Goal: Task Accomplishment & Management: Manage account settings

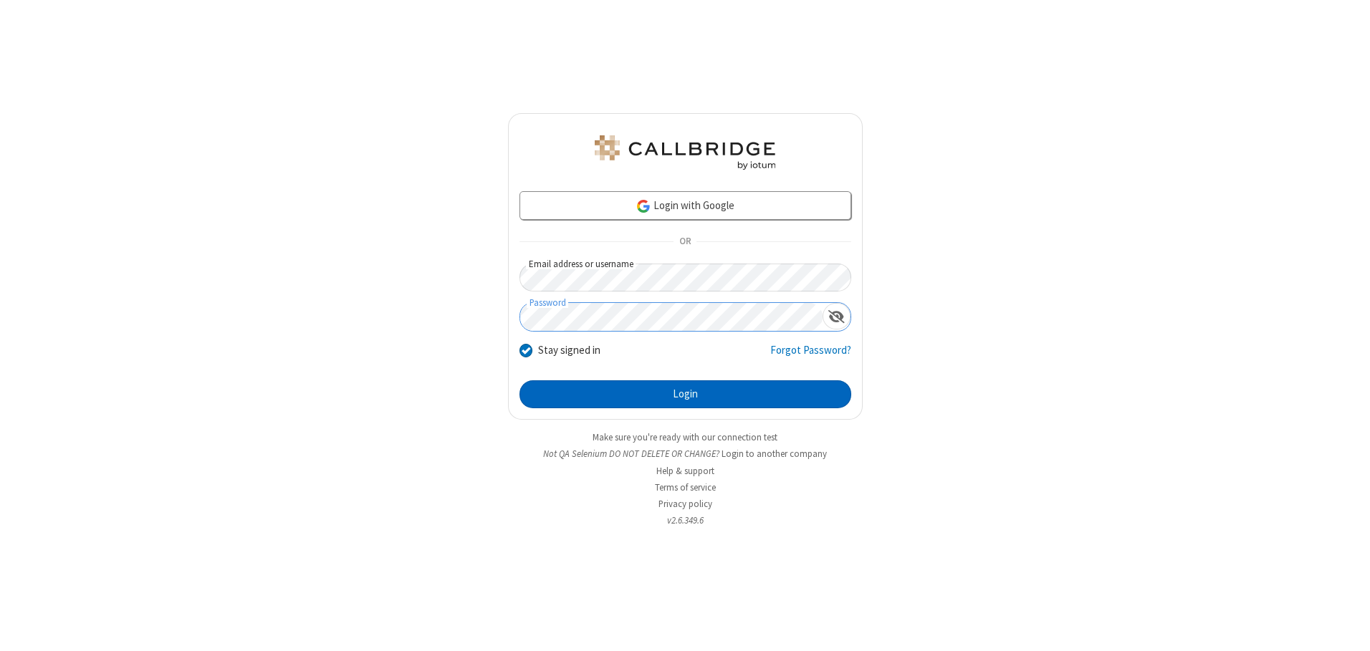
click at [685, 394] on button "Login" at bounding box center [685, 394] width 332 height 29
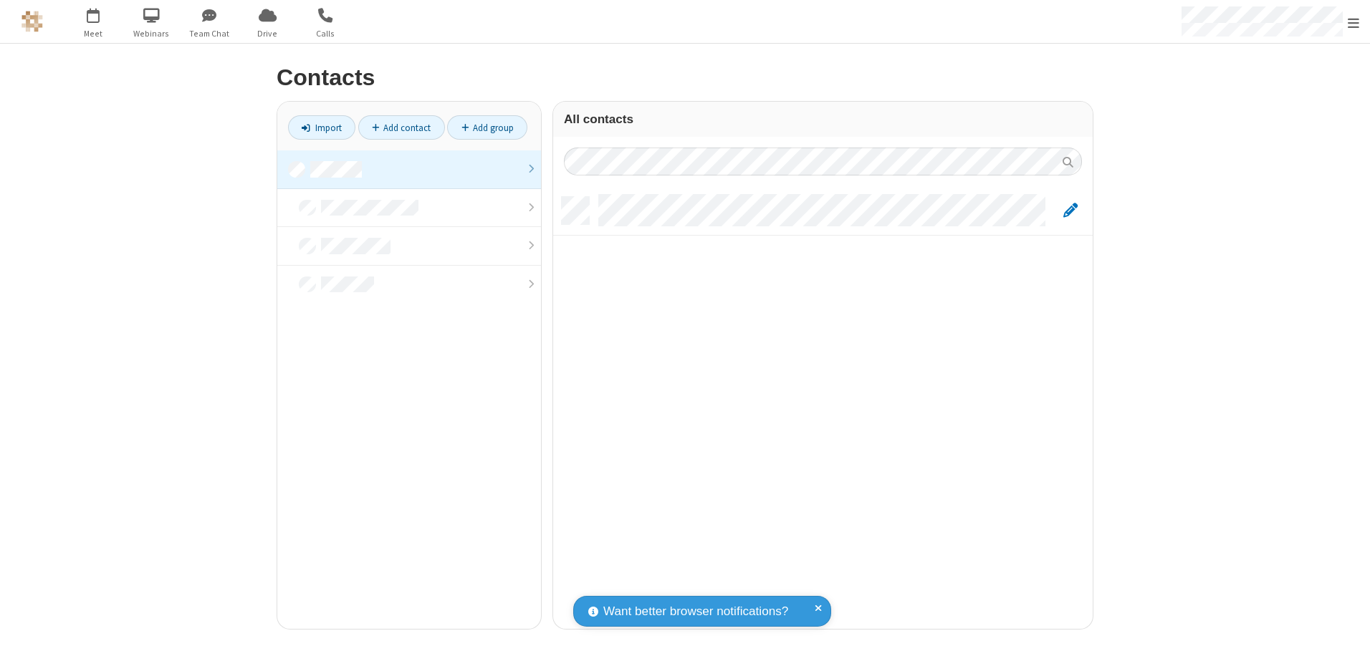
scroll to position [432, 529]
click at [409, 169] on link at bounding box center [409, 169] width 264 height 39
click at [401, 128] on link "Add contact" at bounding box center [401, 127] width 87 height 24
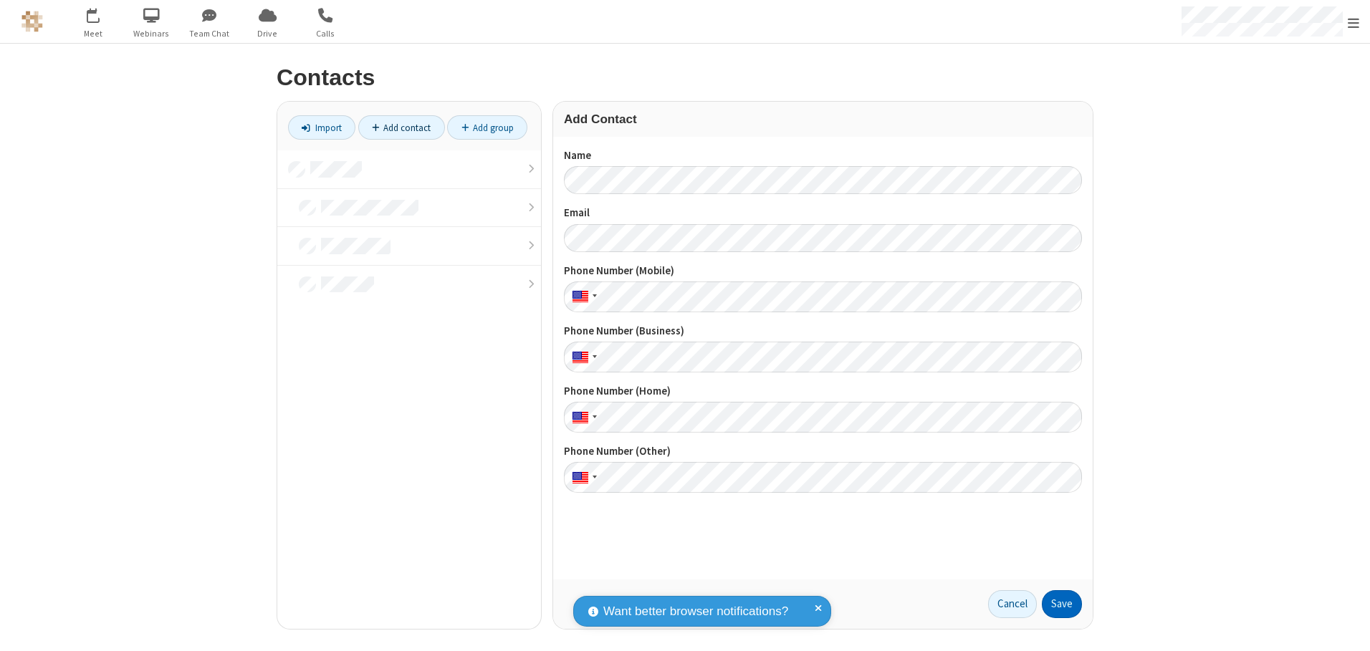
click at [1062, 604] on button "Save" at bounding box center [1062, 604] width 40 height 29
